Goal: Find specific page/section: Find specific page/section

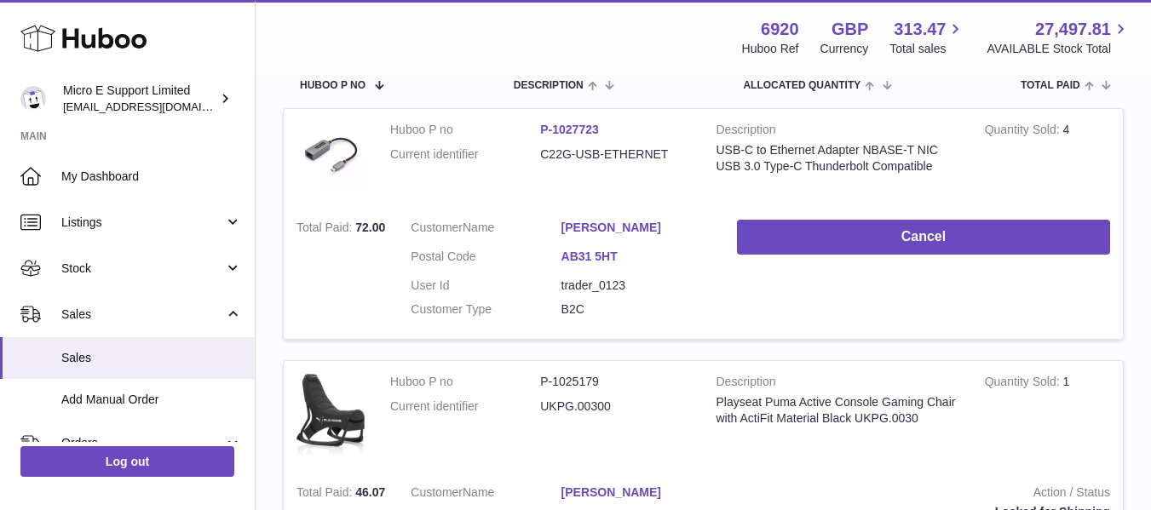
scroll to position [294, 0]
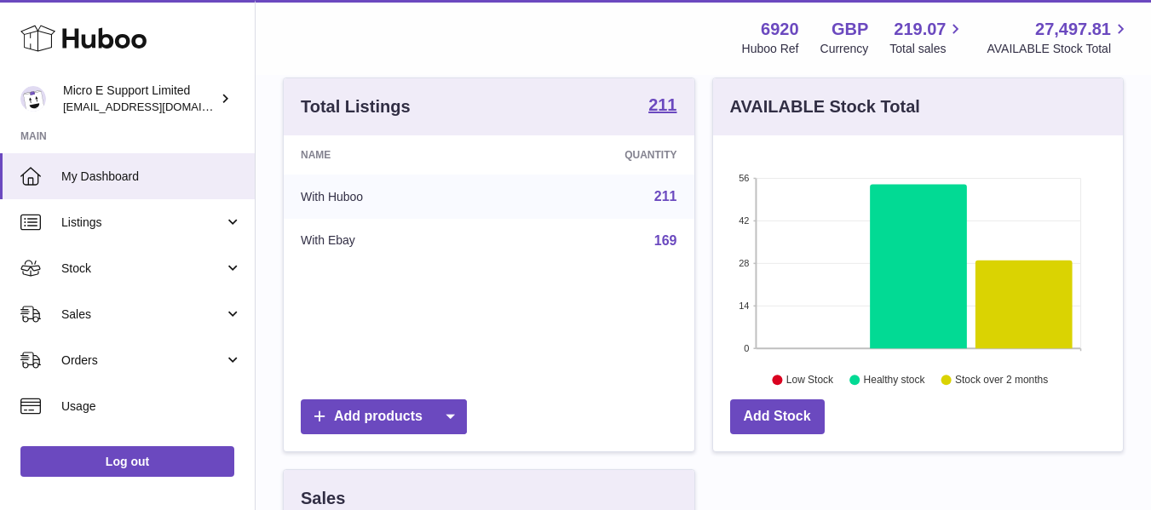
scroll to position [175, 0]
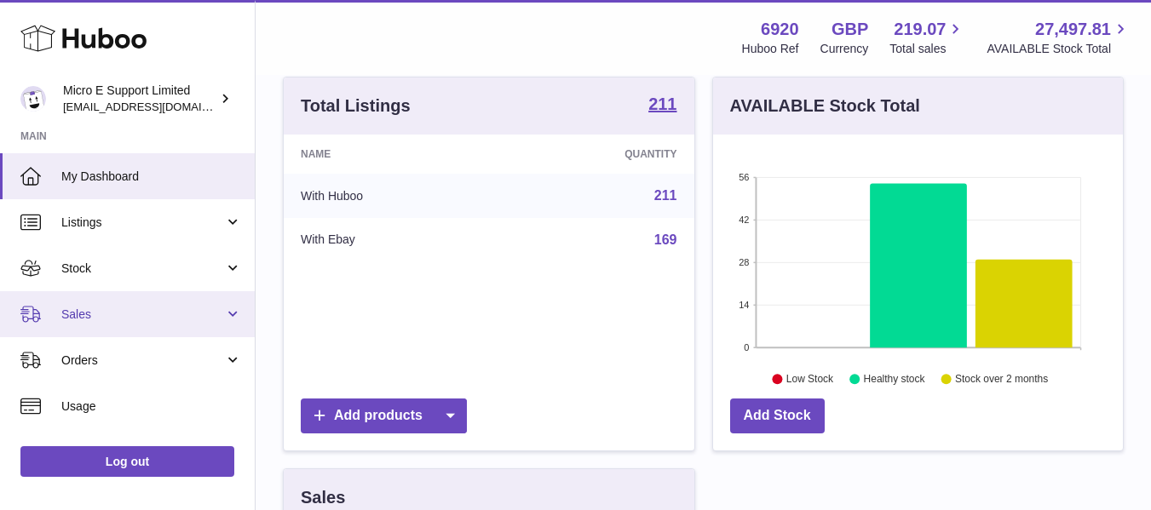
click at [111, 315] on span "Sales" at bounding box center [142, 315] width 163 height 16
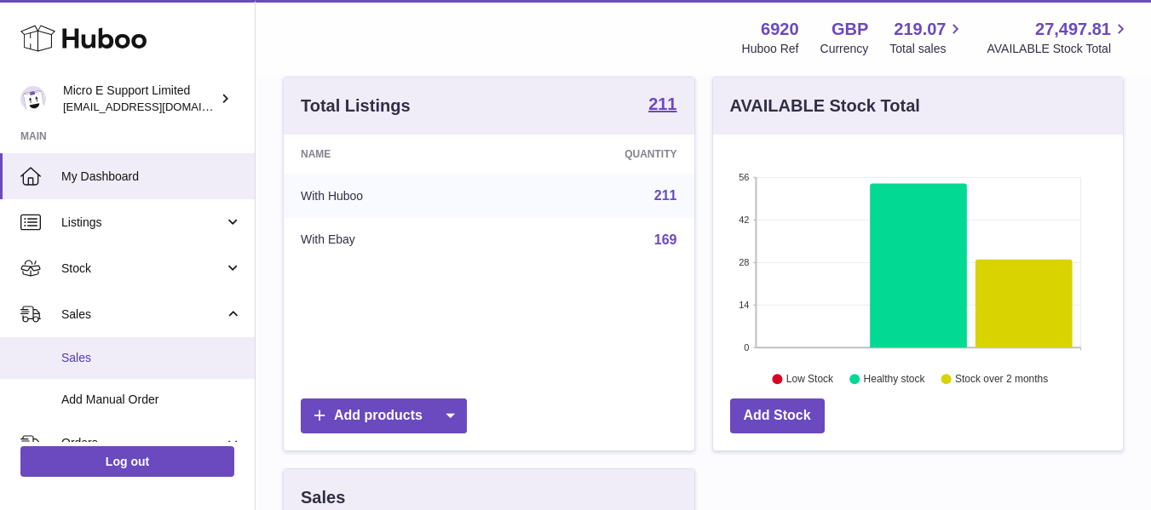
click at [98, 359] on span "Sales" at bounding box center [151, 358] width 181 height 16
